Goal: Obtain resource: Download file/media

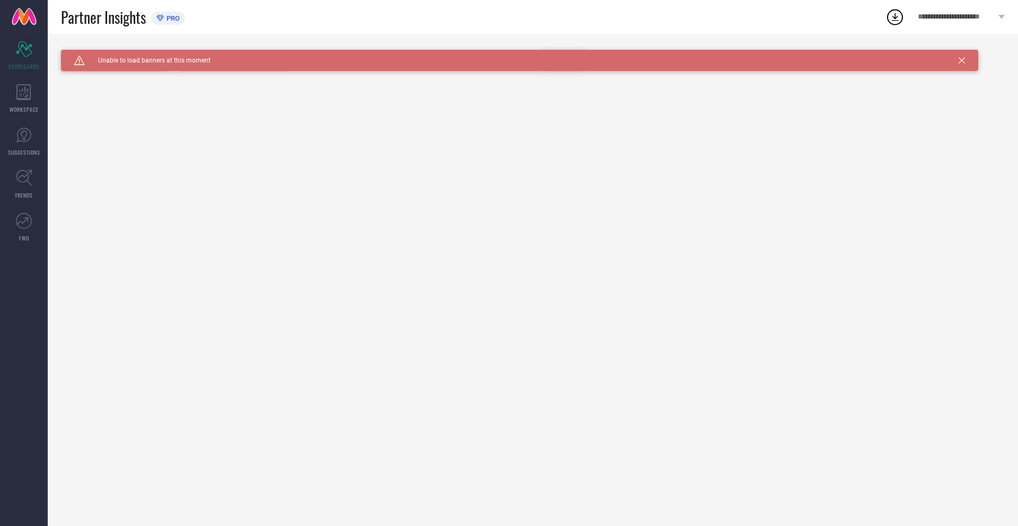
type input "All"
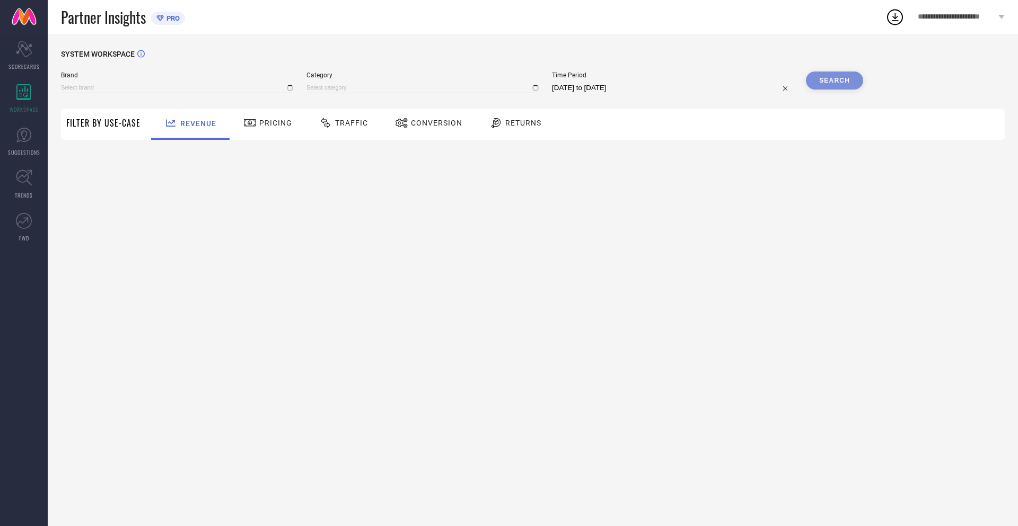
type input "NIKE"
type input "All"
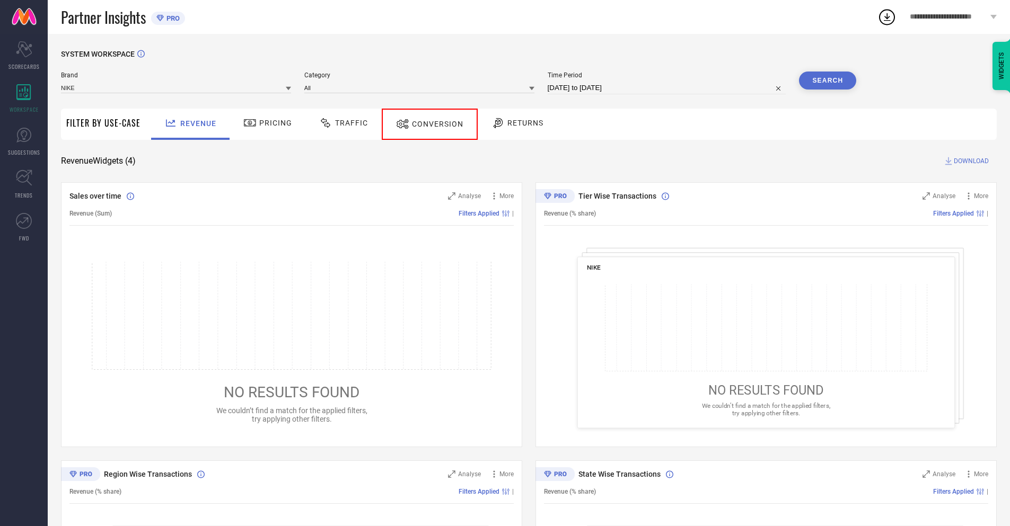
click at [425, 124] on span "Conversion" at bounding box center [437, 124] width 51 height 8
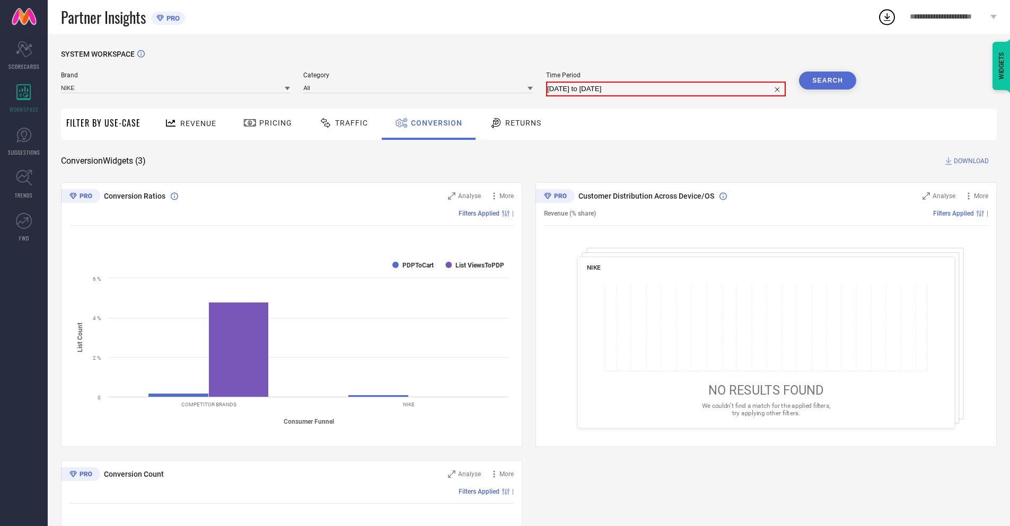
click at [666, 88] on input "[DATE] to [DATE]" at bounding box center [665, 89] width 237 height 13
select select "9"
select select "2025"
select select "10"
select select "2025"
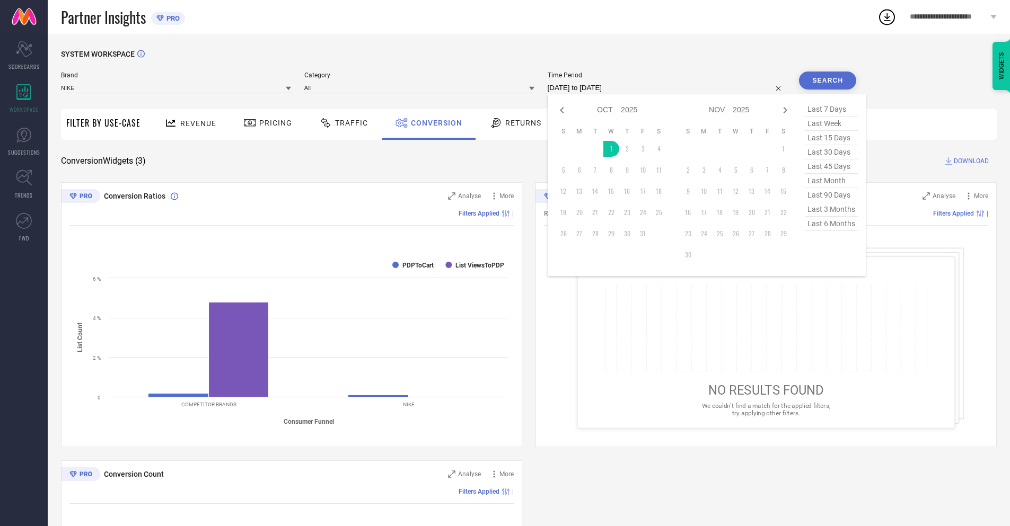
click at [609, 149] on td "1" at bounding box center [611, 149] width 16 height 16
type input "01-10-2025 to 01-10-2025"
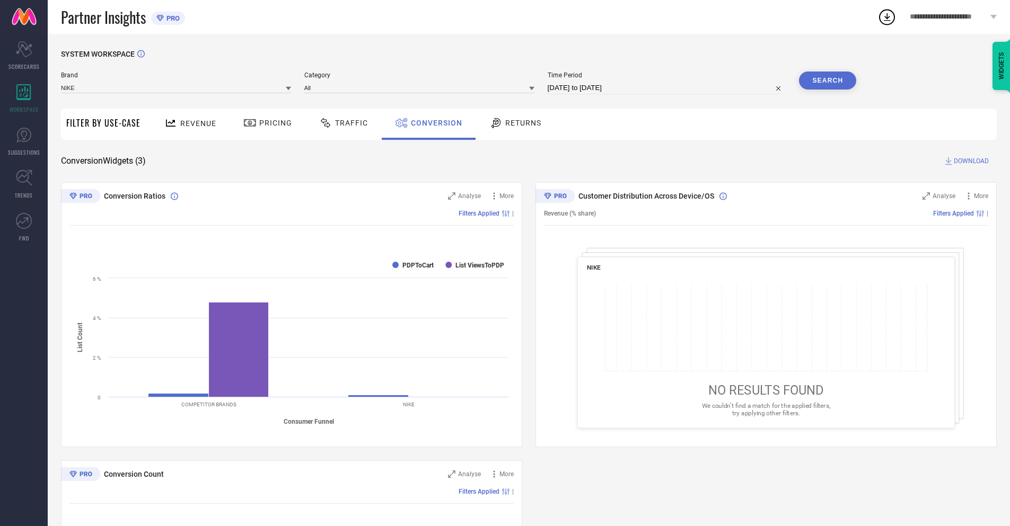
click at [827, 81] on button "Search" at bounding box center [827, 81] width 57 height 18
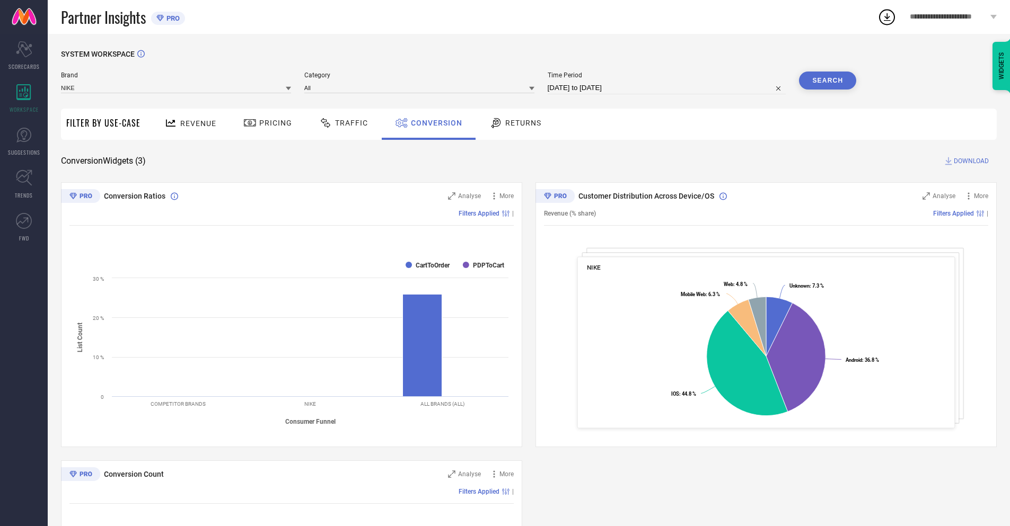
click at [971, 161] on span "DOWNLOAD" at bounding box center [970, 161] width 35 height 11
